Goal: Task Accomplishment & Management: Complete application form

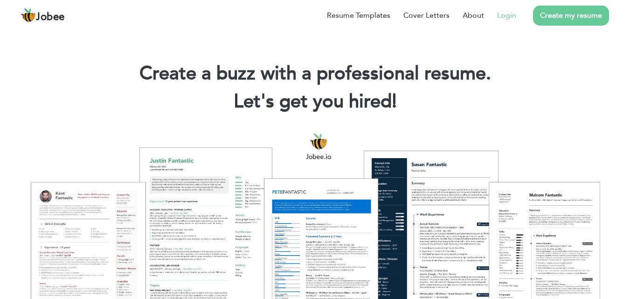
click at [504, 17] on link "Login" at bounding box center [506, 15] width 19 height 11
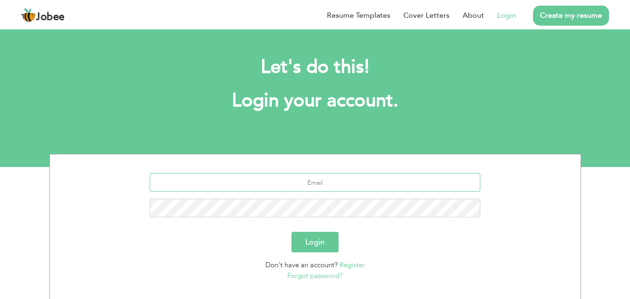
click at [317, 183] on input "text" at bounding box center [315, 182] width 330 height 19
type input "[EMAIL_ADDRESS][DOMAIN_NAME]"
click at [291, 232] on button "Login" at bounding box center [314, 242] width 47 height 21
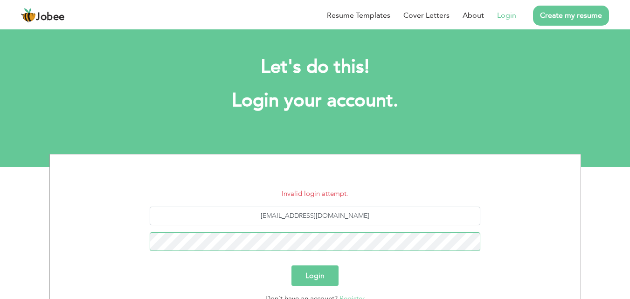
click at [291, 265] on button "Login" at bounding box center [314, 275] width 47 height 21
click at [369, 216] on input "hafizumer901@gmail.com" at bounding box center [315, 215] width 330 height 19
click at [291, 265] on button "Login" at bounding box center [314, 275] width 47 height 21
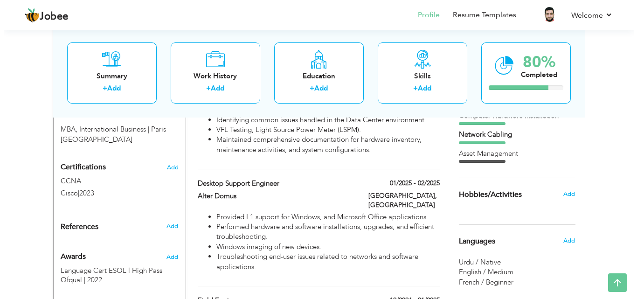
scroll to position [420, 0]
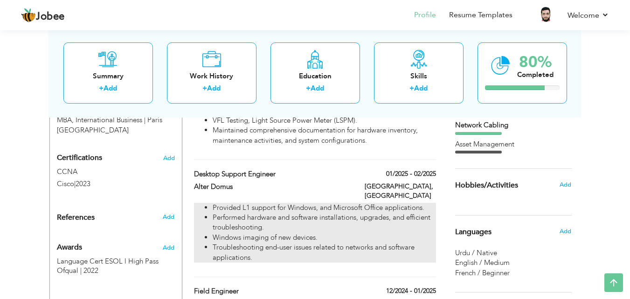
click at [344, 233] on li "Windows imaging of new devices." at bounding box center [324, 238] width 223 height 10
type input "Desktop Support Engineer"
type input "Alter Domus"
type input "01/2025"
type input "02/2025"
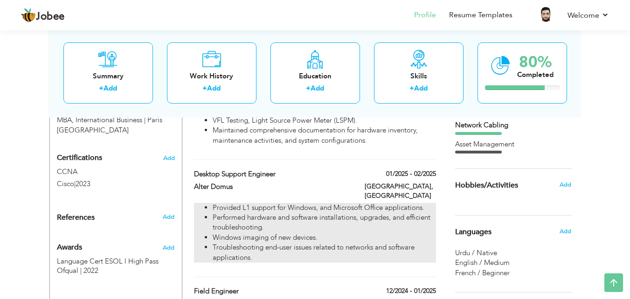
type input "[GEOGRAPHIC_DATA]"
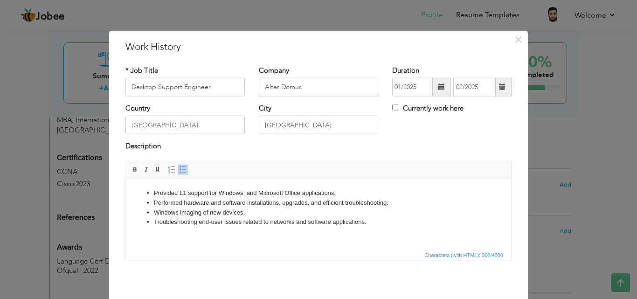
click at [371, 222] on li "Troubleshooting end-user issues related to networks and software applications." at bounding box center [318, 222] width 329 height 10
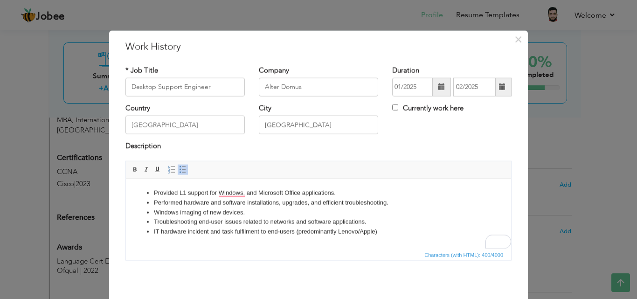
click at [390, 232] on li "IT hardware incident and task fulfilment to end-users (predominantly Lenovo/App…" at bounding box center [318, 232] width 329 height 10
click at [341, 192] on li "Provided L1 support for Windows and Microsoft Office applications." at bounding box center [318, 193] width 329 height 10
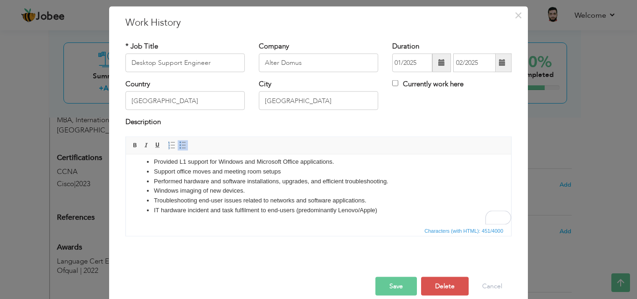
scroll to position [37, 0]
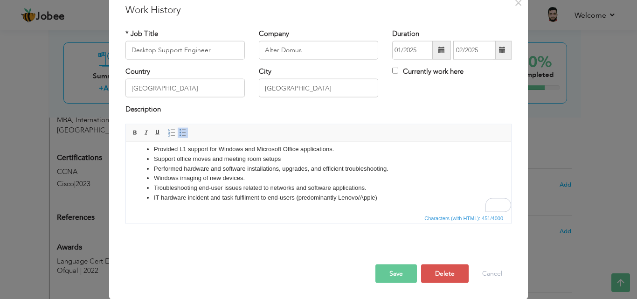
click at [387, 272] on button "Save" at bounding box center [395, 273] width 41 height 19
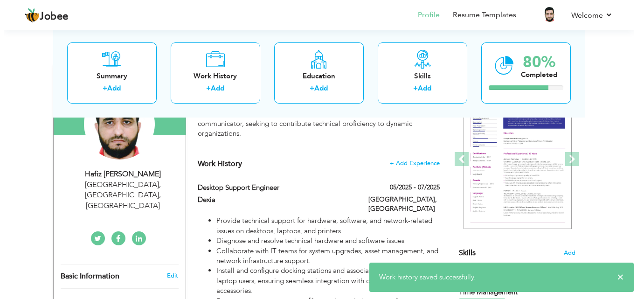
scroll to position [186, 0]
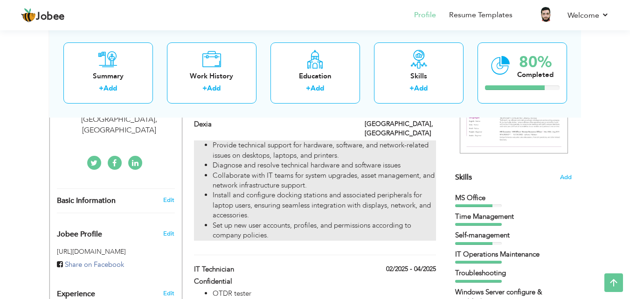
click at [287, 176] on li "Collaborate with IT teams for system upgrades, asset management, and network in…" at bounding box center [324, 181] width 223 height 20
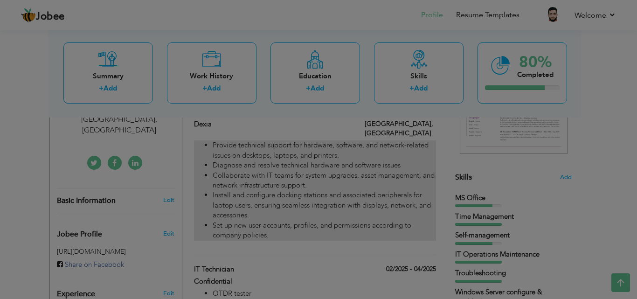
scroll to position [0, 0]
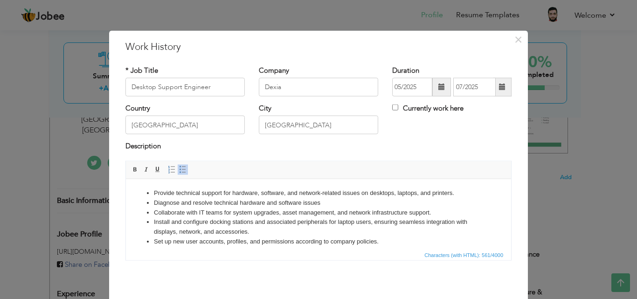
click at [329, 201] on li "Diagnose and resolve technical hardware and software issues" at bounding box center [318, 203] width 329 height 10
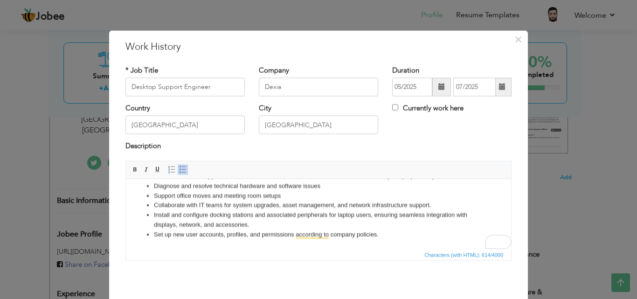
scroll to position [37, 0]
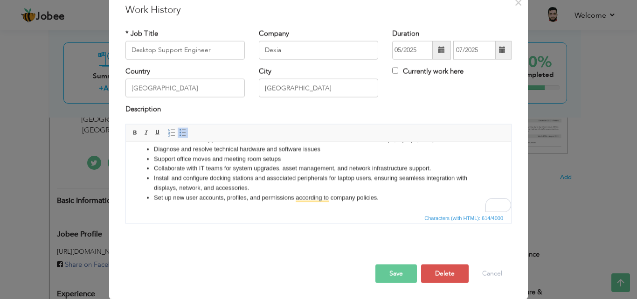
click at [397, 273] on button "Save" at bounding box center [395, 273] width 41 height 19
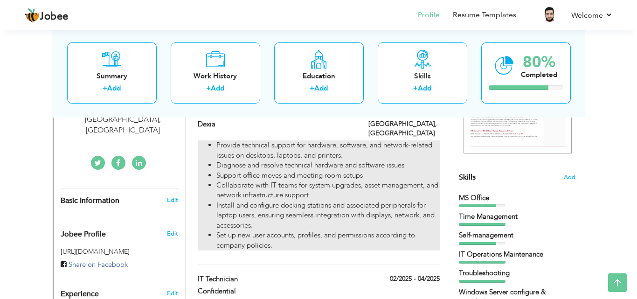
scroll to position [140, 0]
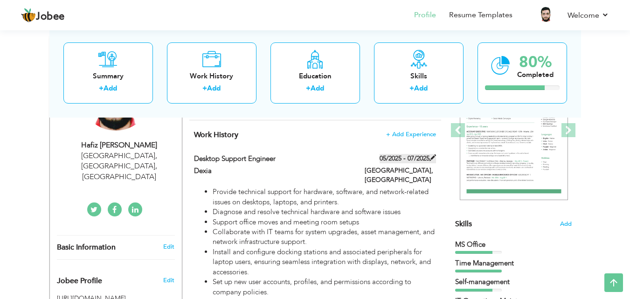
click at [411, 158] on label "05/2025 - 07/2025" at bounding box center [407, 158] width 56 height 9
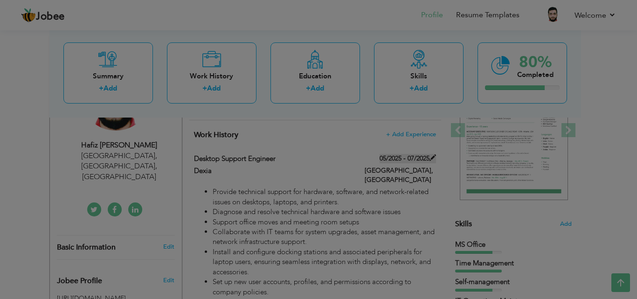
scroll to position [0, 0]
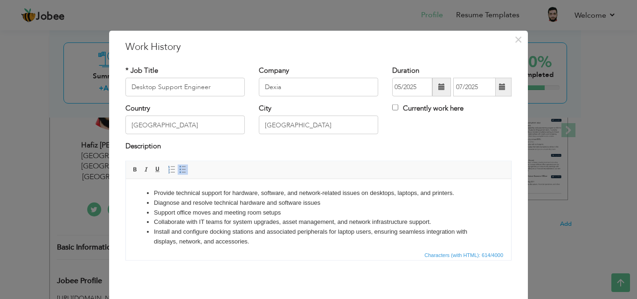
click at [503, 87] on span at bounding box center [502, 87] width 18 height 19
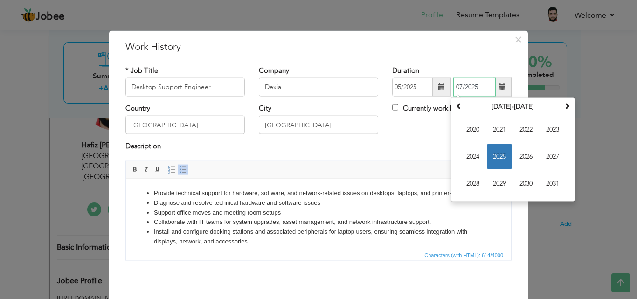
click at [502, 151] on span "2025" at bounding box center [499, 156] width 25 height 25
click at [499, 156] on span "Jun" at bounding box center [499, 156] width 25 height 25
type input "06/2025"
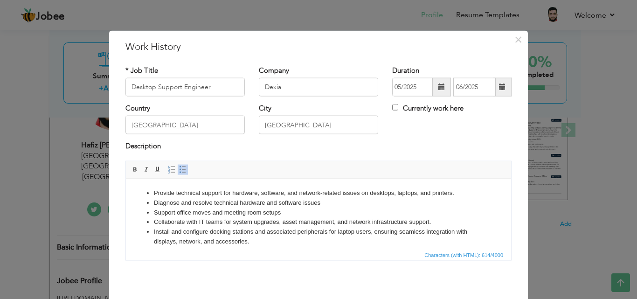
click at [467, 138] on div "Country France City Paris Currently work here" at bounding box center [318, 122] width 400 height 38
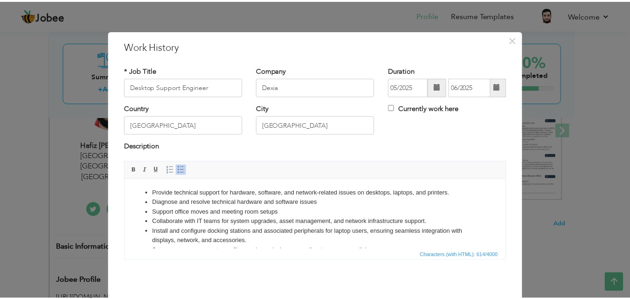
scroll to position [37, 0]
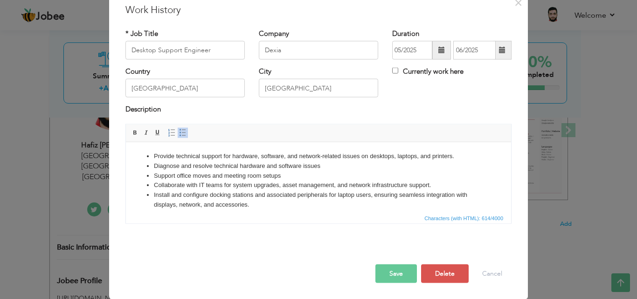
click at [393, 275] on button "Save" at bounding box center [395, 273] width 41 height 19
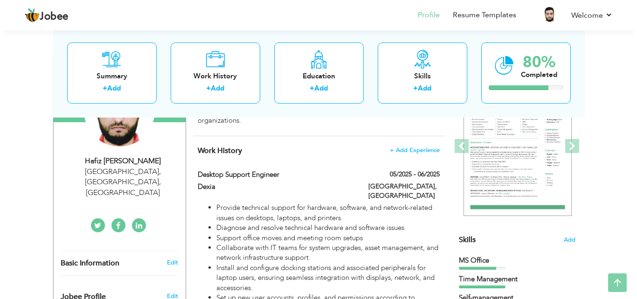
scroll to position [140, 0]
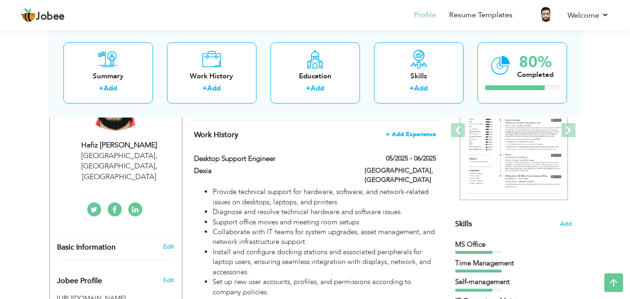
click at [422, 136] on span "+ Add Experience" at bounding box center [410, 134] width 50 height 7
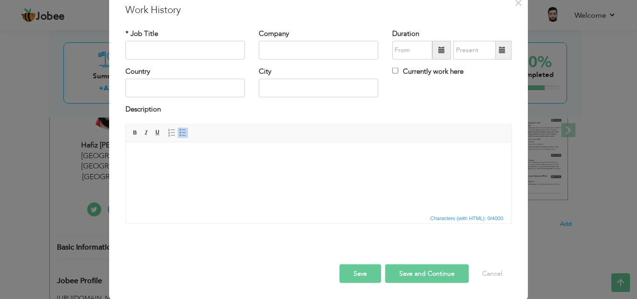
scroll to position [0, 0]
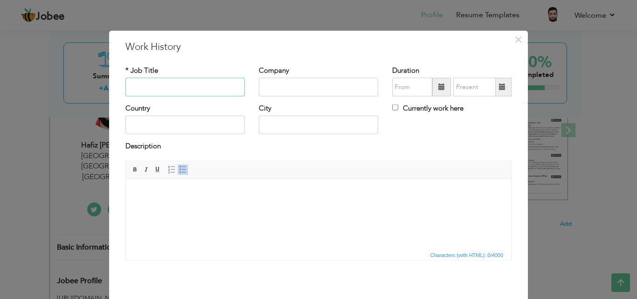
click at [190, 88] on input "text" at bounding box center [184, 87] width 119 height 19
type input "Desktop Support Engineer"
click at [268, 89] on input "text" at bounding box center [318, 87] width 119 height 19
click at [283, 93] on input "Ever" at bounding box center [318, 87] width 119 height 19
type input "Evercore"
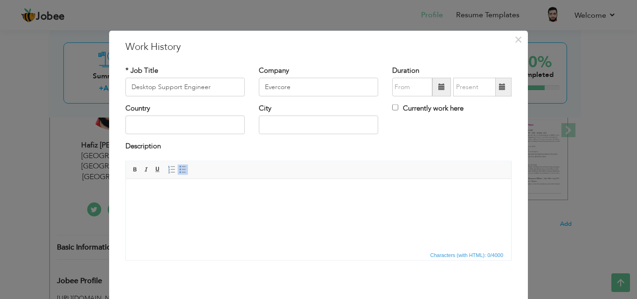
click at [433, 88] on span at bounding box center [441, 87] width 19 height 19
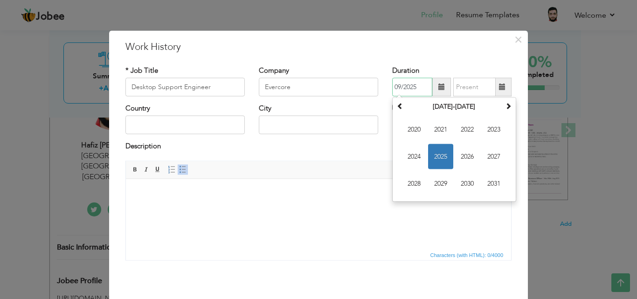
click at [437, 154] on span "2025" at bounding box center [440, 156] width 25 height 25
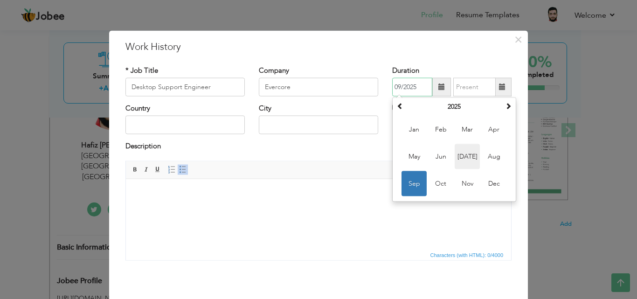
click at [468, 153] on span "Jul" at bounding box center [466, 156] width 25 height 25
type input "07/2025"
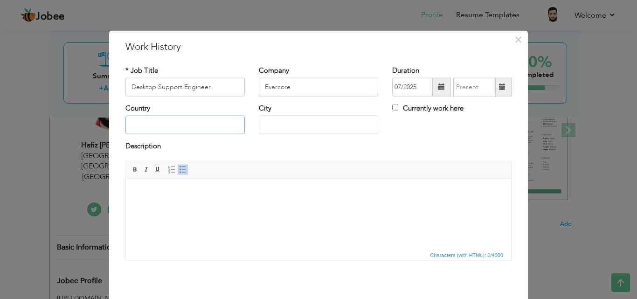
click at [163, 125] on input "text" at bounding box center [184, 125] width 119 height 19
type input "[GEOGRAPHIC_DATA]"
click at [234, 144] on div "Description" at bounding box center [318, 147] width 386 height 12
click at [186, 195] on body at bounding box center [318, 193] width 366 height 10
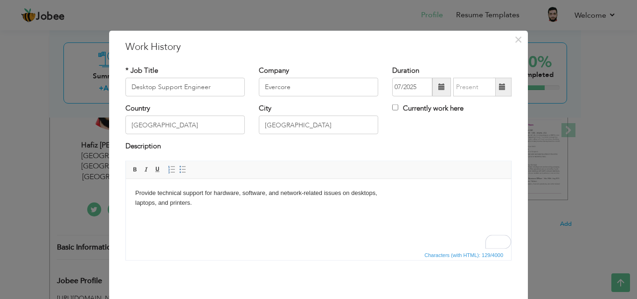
paste body "To enrich screen reader interactions, please activate Accessibility in Grammarl…"
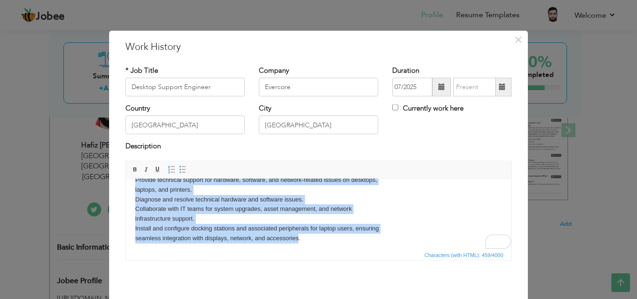
scroll to position [17, 0]
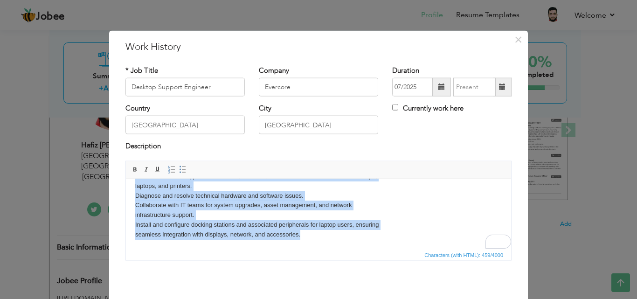
drag, startPoint x: 134, startPoint y: 192, endPoint x: 428, endPoint y: 427, distance: 376.7
click at [305, 248] on html "Provide technical support for hardware, software, and network-related issues on…" at bounding box center [318, 205] width 385 height 87
click at [182, 170] on span at bounding box center [182, 168] width 7 height 7
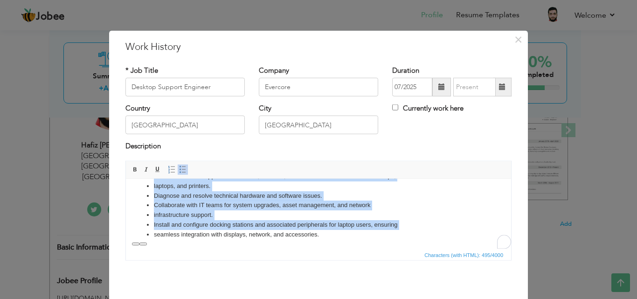
click at [173, 220] on li "Install and configure docking stations and associated peripherals for laptop us…" at bounding box center [318, 225] width 329 height 10
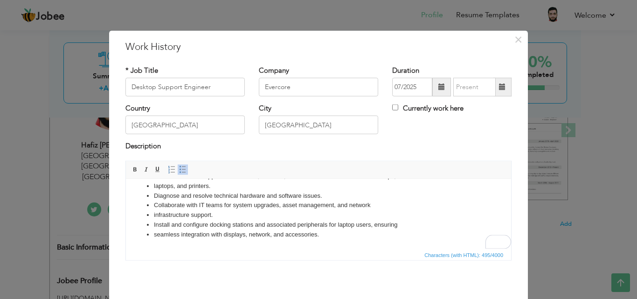
click at [154, 215] on li "infrastructure support." at bounding box center [318, 215] width 329 height 10
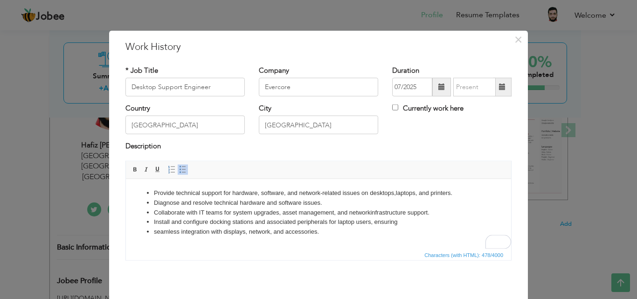
scroll to position [0, 0]
click at [151, 232] on ul "Provide technical support for hardware, software, and network-related issues on…" at bounding box center [318, 212] width 366 height 48
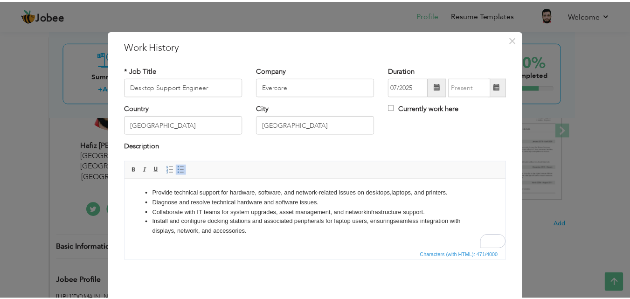
scroll to position [37, 0]
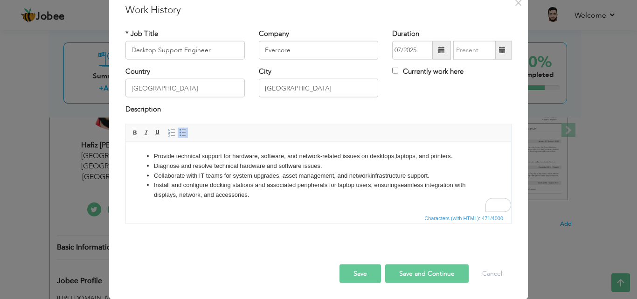
click at [356, 275] on button "Save" at bounding box center [359, 273] width 41 height 19
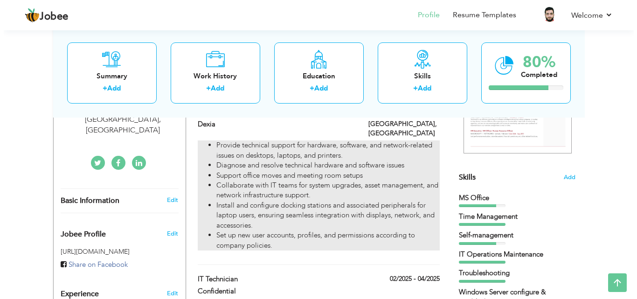
scroll to position [140, 0]
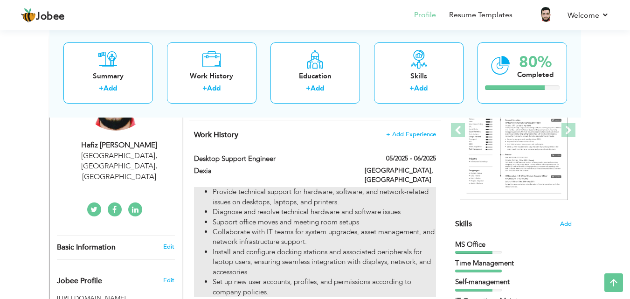
click at [360, 217] on li "Support office moves and meeting room setups" at bounding box center [324, 222] width 223 height 10
type input "Dexia"
type input "05/2025"
type input "06/2025"
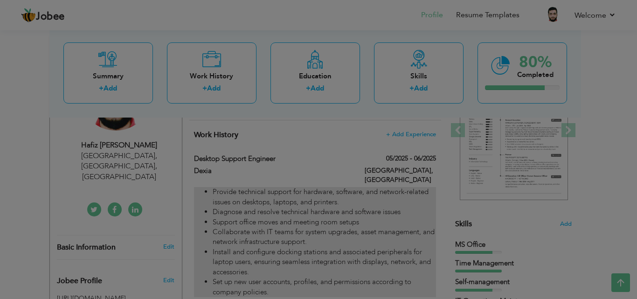
scroll to position [0, 0]
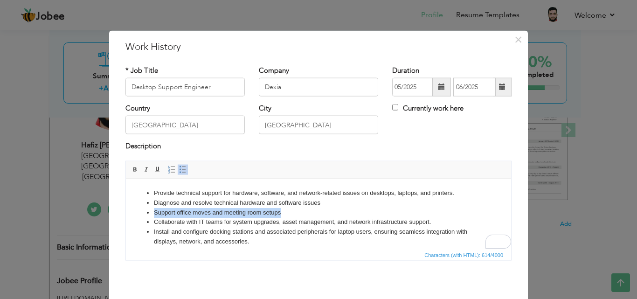
drag, startPoint x: 282, startPoint y: 211, endPoint x: 155, endPoint y: 214, distance: 126.4
click at [155, 214] on li "Support office moves and meeting room setups" at bounding box center [318, 212] width 329 height 10
copy li "Support office moves and meeting room setups"
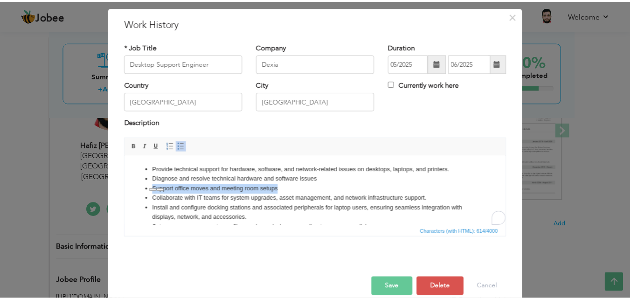
scroll to position [37, 0]
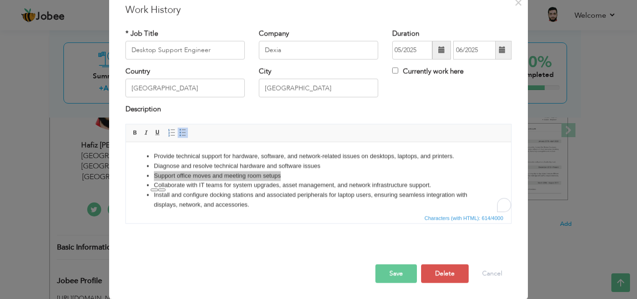
click at [396, 271] on button "Save" at bounding box center [395, 273] width 41 height 19
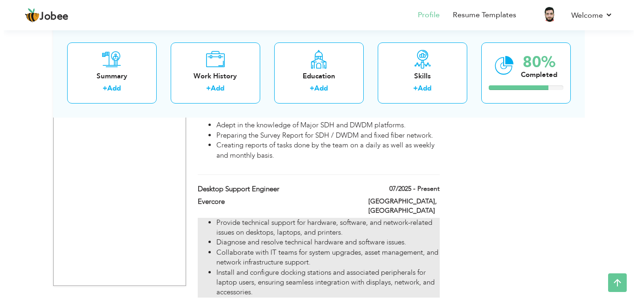
scroll to position [1305, 0]
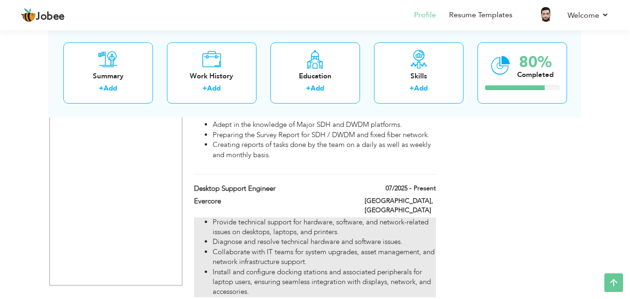
click at [286, 247] on li "Collaborate with IT teams for system upgrades, asset management, and network in…" at bounding box center [324, 257] width 223 height 20
type input "Evercore"
type input "07/2025"
checkbox input "true"
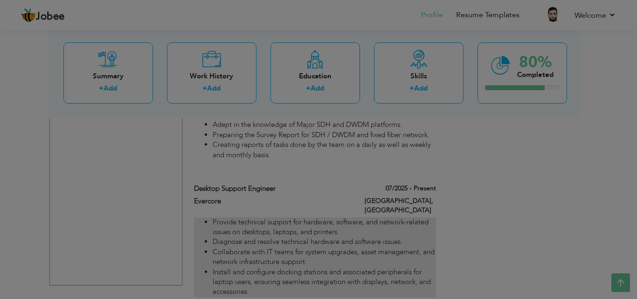
scroll to position [0, 0]
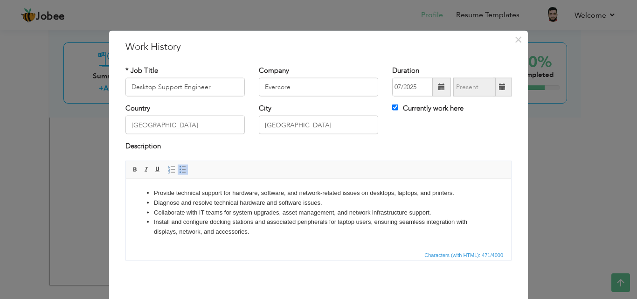
click at [459, 191] on li "Provide technical support for hardware, software, and network-related issues on…" at bounding box center [318, 193] width 329 height 10
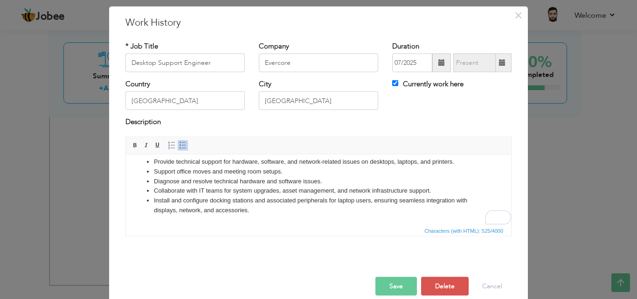
scroll to position [37, 0]
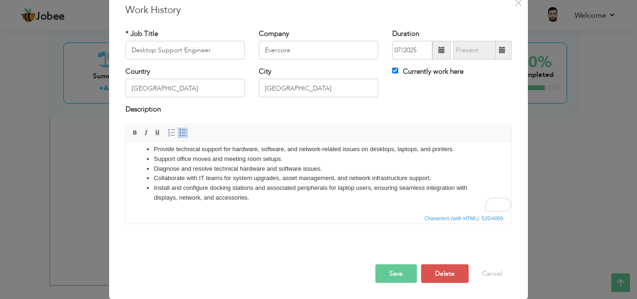
click at [399, 268] on button "Save" at bounding box center [395, 273] width 41 height 19
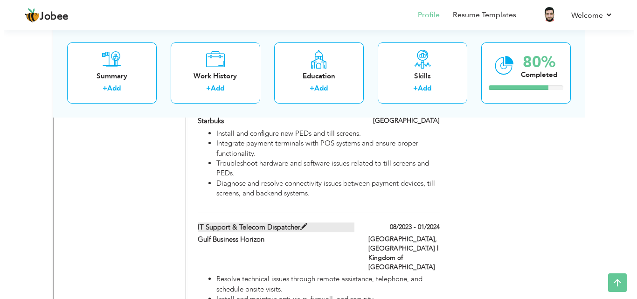
scroll to position [1001, 0]
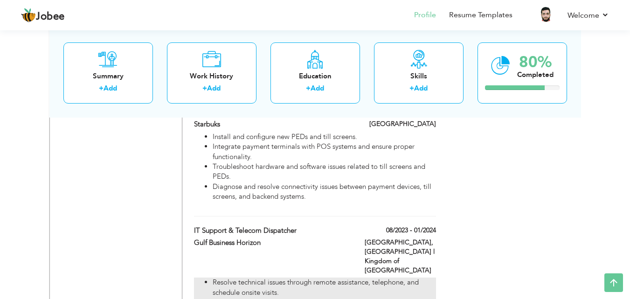
click at [328, 277] on li "Resolve technical issues through remote assistance, telephone, and schedule ons…" at bounding box center [324, 287] width 223 height 20
type input "IT Support & Telecom Dispatcher"
type input "Gulf Business Horizon"
type input "08/2023"
type input "01/2024"
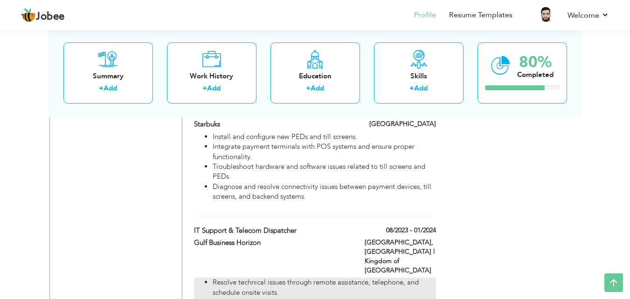
type input "KSA l [GEOGRAPHIC_DATA]"
type input "[GEOGRAPHIC_DATA]"
checkbox input "false"
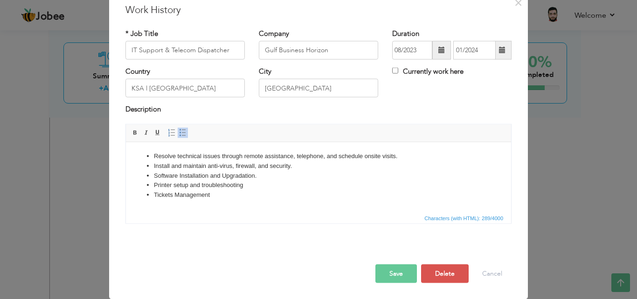
scroll to position [0, 0]
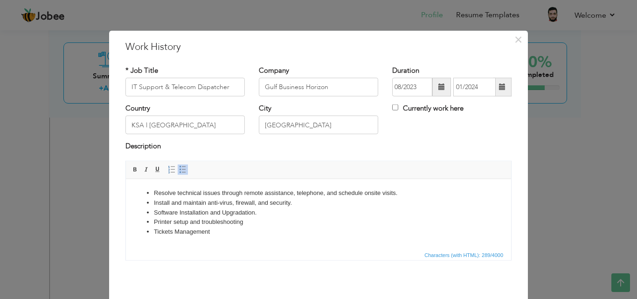
click at [302, 203] on li "Install and maintain anti-virus, firewall, and security." at bounding box center [318, 203] width 329 height 10
click at [416, 196] on li "Resolve technical issues through remote assistance, telephone, and schedule ons…" at bounding box center [318, 193] width 329 height 10
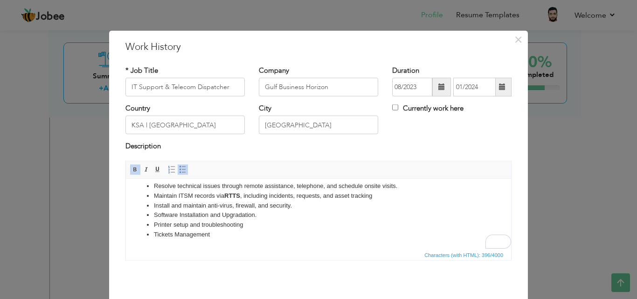
scroll to position [37, 0]
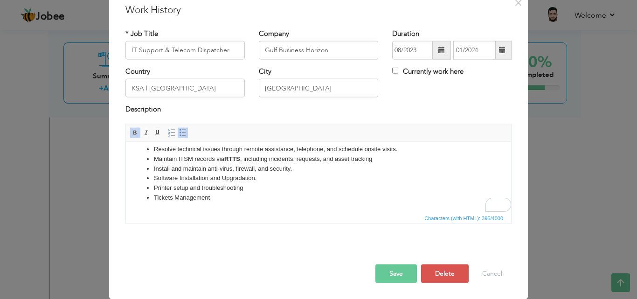
click at [395, 267] on button "Save" at bounding box center [395, 273] width 41 height 19
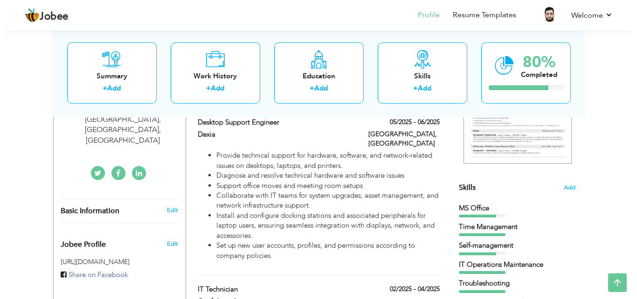
scroll to position [162, 0]
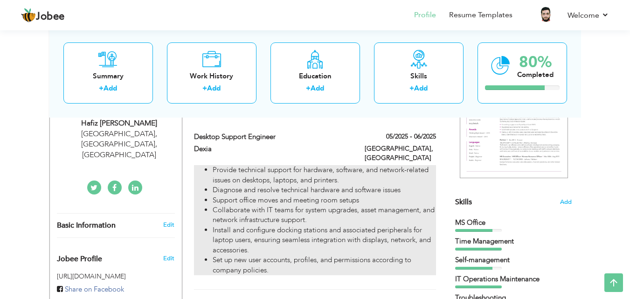
click at [412, 185] on li "Diagnose and resolve technical hardware and software issues" at bounding box center [324, 190] width 223 height 10
type input "Desktop Support Engineer"
type input "Dexia"
type input "05/2025"
type input "06/2025"
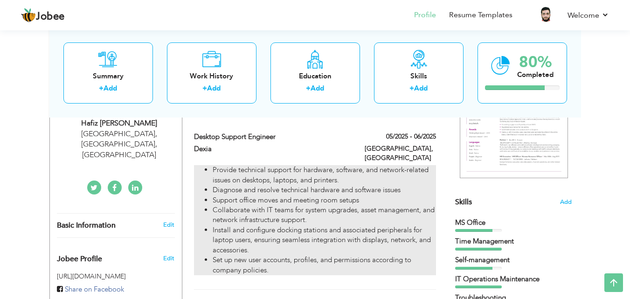
type input "[GEOGRAPHIC_DATA]"
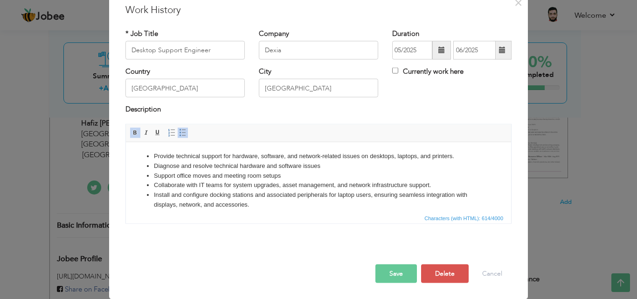
scroll to position [0, 0]
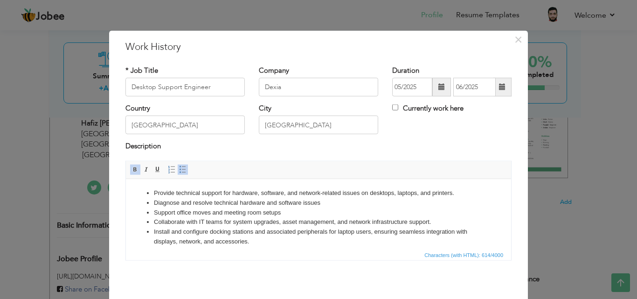
click at [154, 193] on li "Provide technical support for hardware, software, and network-related issues on…" at bounding box center [318, 193] width 329 height 10
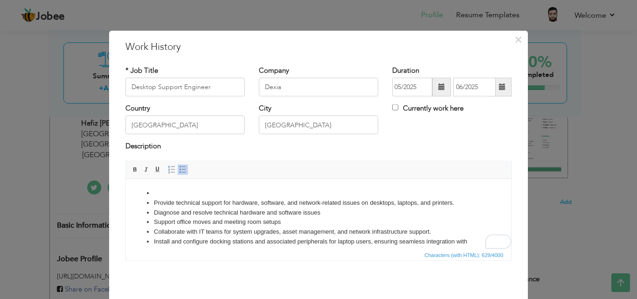
click at [168, 191] on li "To enrich screen reader interactions, please activate Accessibility in Grammarl…" at bounding box center [318, 193] width 329 height 10
paste body "To enrich screen reader interactions, please activate Accessibility in Grammarl…"
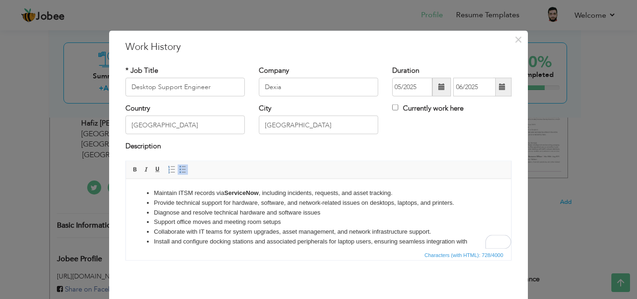
click at [324, 272] on div "* Job Title Desktop Support Engineer Company Dexia Duration 05/2025 06/2025 Cur…" at bounding box center [318, 166] width 400 height 216
click at [363, 265] on div "Provide technical support for hardware, software, and network-related issues on…" at bounding box center [318, 213] width 400 height 107
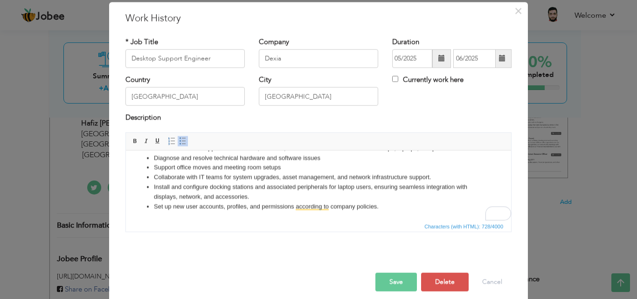
scroll to position [37, 0]
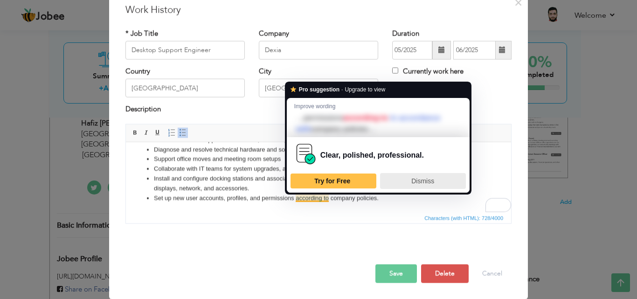
click at [412, 180] on span "Dismiss" at bounding box center [422, 180] width 23 height 7
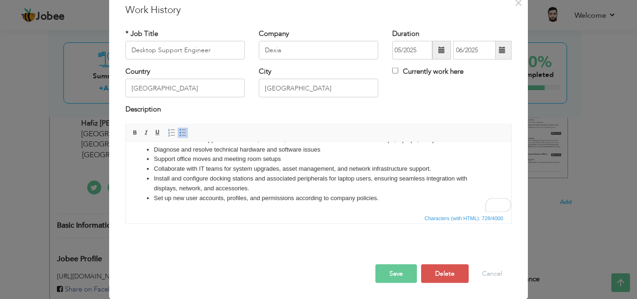
click at [397, 277] on button "Save" at bounding box center [395, 273] width 41 height 19
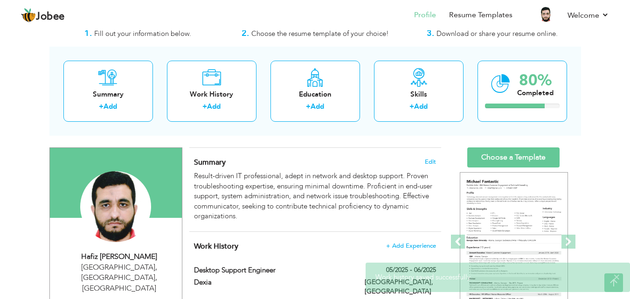
scroll to position [0, 0]
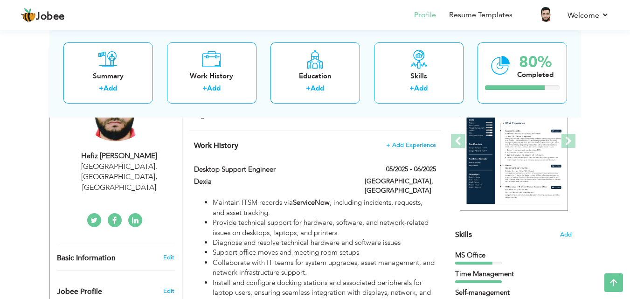
scroll to position [140, 0]
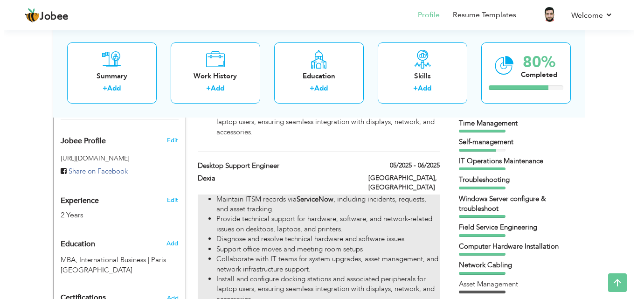
scroll to position [326, 0]
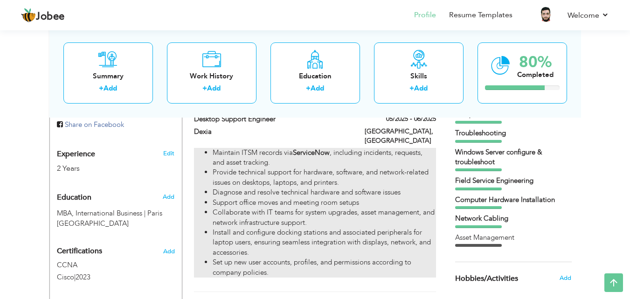
click at [371, 198] on li "Support office moves and meeting room setups" at bounding box center [324, 203] width 223 height 10
type input "Desktop Support Engineer"
type input "Dexia"
type input "05/2025"
type input "06/2025"
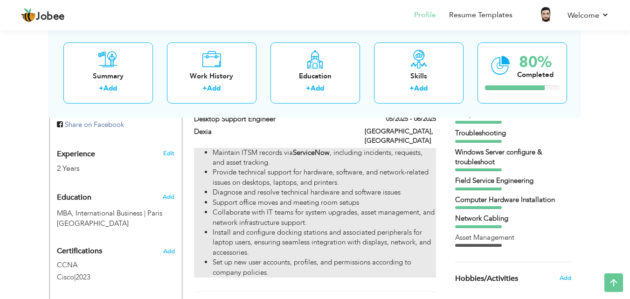
type input "[GEOGRAPHIC_DATA]"
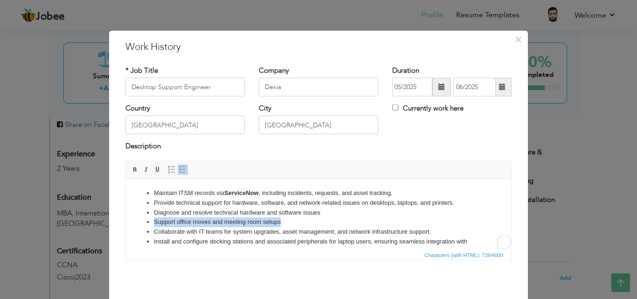
drag, startPoint x: 282, startPoint y: 220, endPoint x: 152, endPoint y: 221, distance: 130.0
click at [152, 221] on ul "Maintain ITSM records via ServiceNow , including incidents, requests, and asset…" at bounding box center [318, 226] width 366 height 77
copy li "Support office moves and meeting room setups"
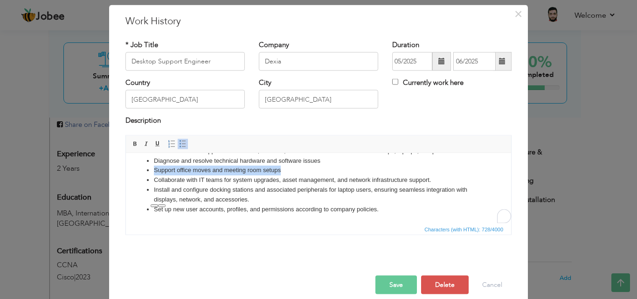
scroll to position [37, 0]
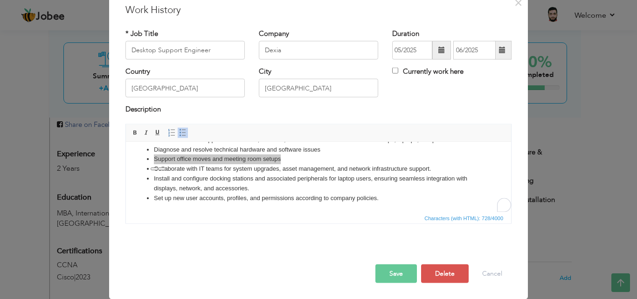
click at [401, 270] on button "Save" at bounding box center [395, 273] width 41 height 19
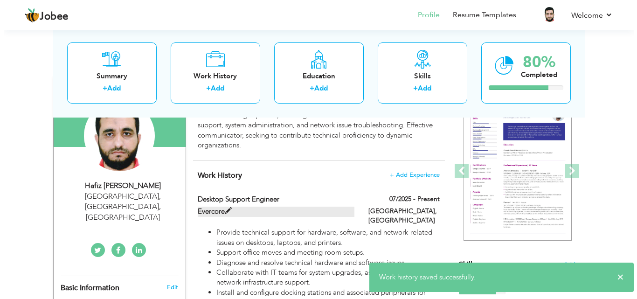
scroll to position [93, 0]
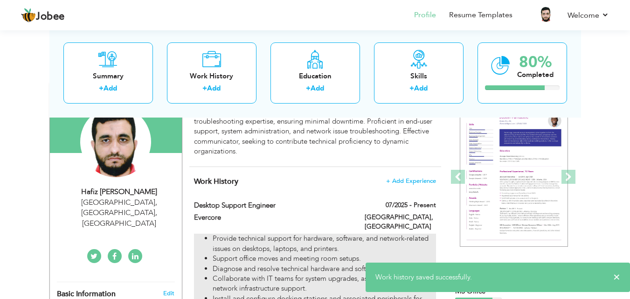
click at [320, 238] on li "Provide technical support for hardware, software, and network-related issues on…" at bounding box center [324, 244] width 223 height 20
type input "Evercore"
type input "07/2025"
checkbox input "true"
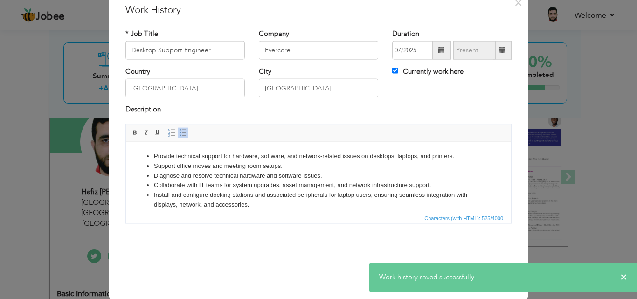
scroll to position [0, 0]
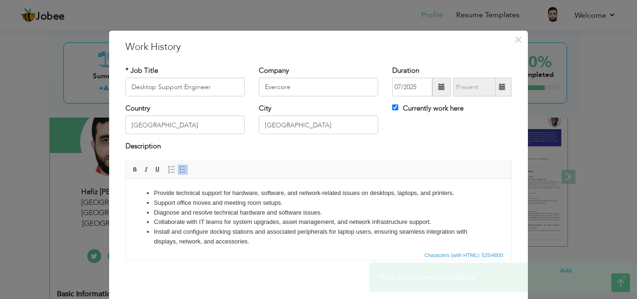
click at [316, 201] on li "Support office moves and meeting room setups." at bounding box center [318, 203] width 329 height 10
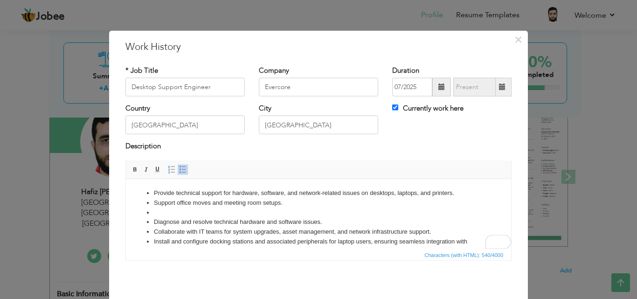
paste body "To enrich screen reader interactions, please activate Accessibility in Grammarl…"
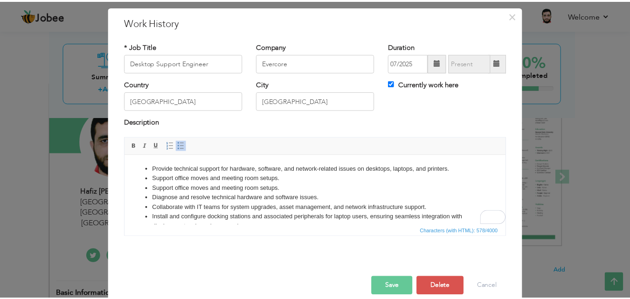
scroll to position [37, 0]
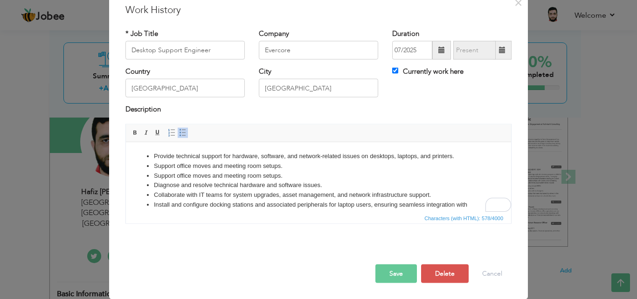
click at [394, 271] on button "Save" at bounding box center [395, 273] width 41 height 19
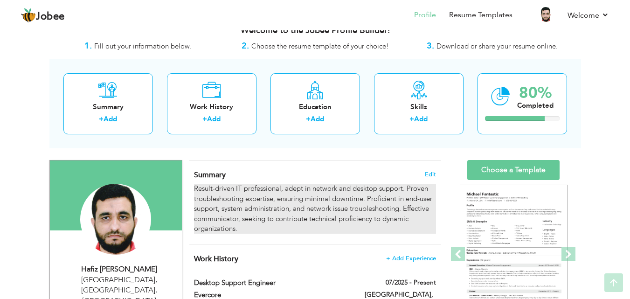
scroll to position [0, 0]
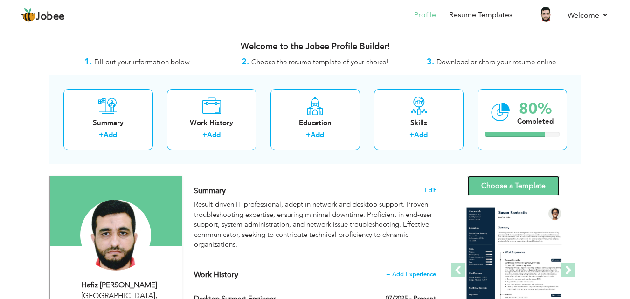
click at [504, 186] on link "Choose a Template" at bounding box center [513, 186] width 92 height 20
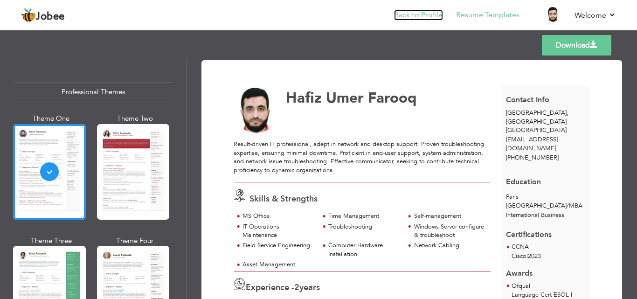
click at [410, 16] on link "Back to Profile" at bounding box center [418, 15] width 49 height 11
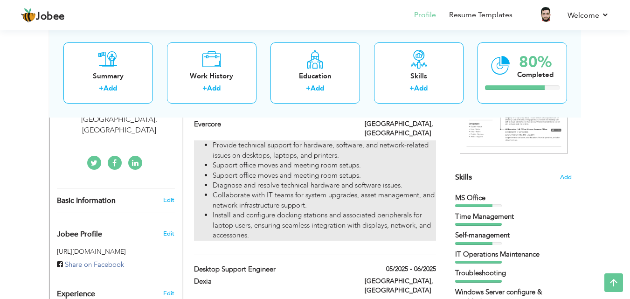
click at [308, 180] on li "Diagnose and resolve technical hardware and software issues." at bounding box center [324, 185] width 223 height 10
type input "Desktop Support Engineer"
type input "Evercore"
type input "07/2025"
type input "[GEOGRAPHIC_DATA]"
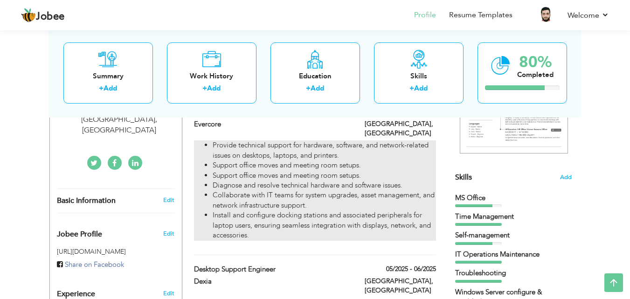
type input "[GEOGRAPHIC_DATA]"
checkbox input "true"
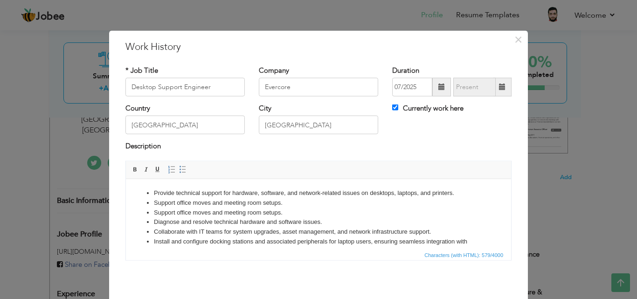
click at [290, 202] on li "Support office moves and meeting room setups." at bounding box center [318, 203] width 329 height 10
click at [307, 204] on li "Support office moves and meeting room setups." at bounding box center [318, 203] width 329 height 10
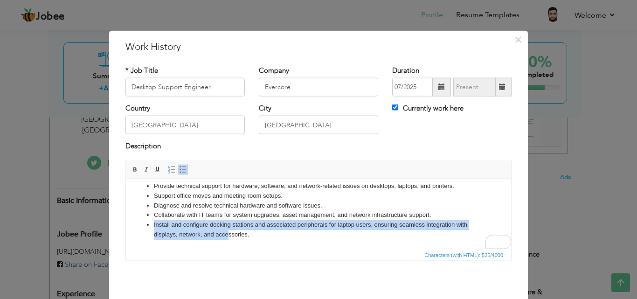
scroll to position [7, 0]
drag, startPoint x: 154, startPoint y: 231, endPoint x: 260, endPoint y: 241, distance: 106.3
click at [260, 241] on html "Provide technical support for hardware, software, and network-related issues on…" at bounding box center [318, 210] width 385 height 77
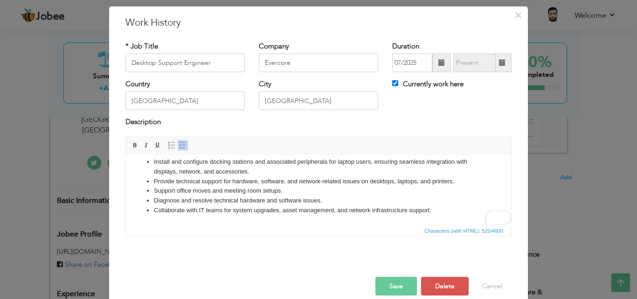
scroll to position [37, 0]
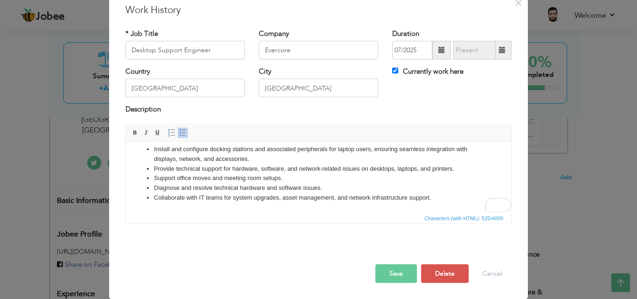
click at [396, 269] on button "Save" at bounding box center [395, 273] width 41 height 19
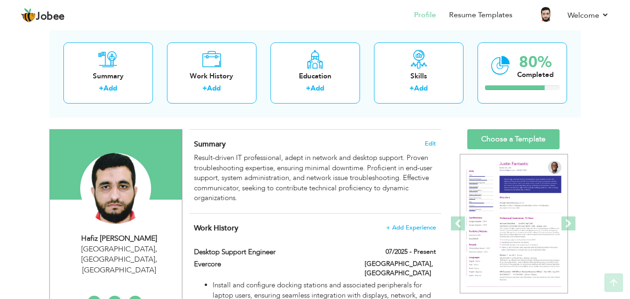
scroll to position [0, 0]
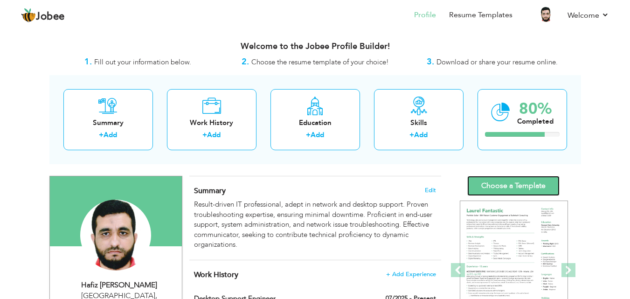
click at [502, 179] on link "Choose a Template" at bounding box center [513, 186] width 92 height 20
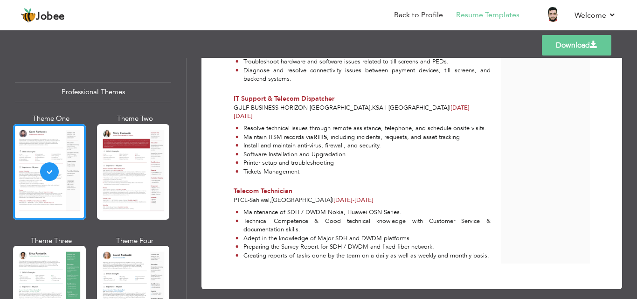
scroll to position [915, 0]
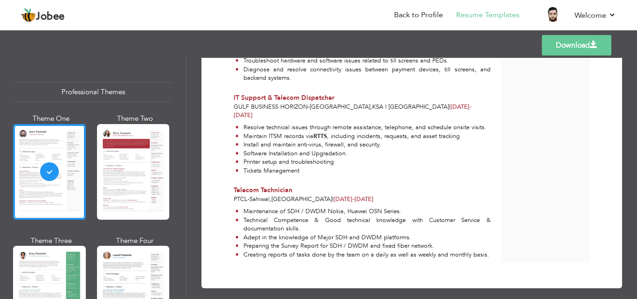
click at [575, 48] on link "Download" at bounding box center [576, 45] width 69 height 21
